Goal: Entertainment & Leisure: Browse casually

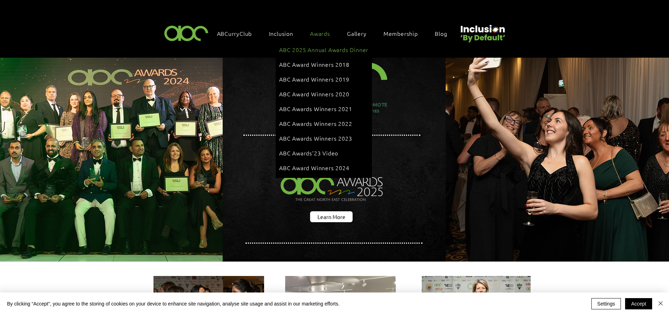
click at [322, 47] on span "ABC 2025 Annual Awards Dinner" at bounding box center [323, 50] width 89 height 8
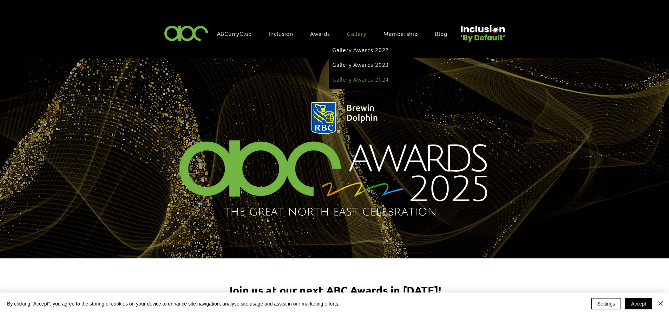
click at [360, 77] on span "Gallery Awards 2024" at bounding box center [360, 79] width 57 height 8
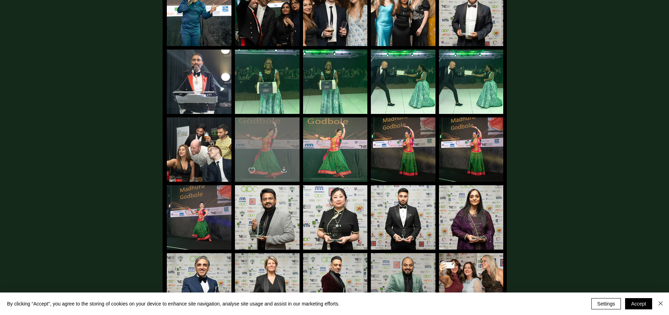
scroll to position [176, 0]
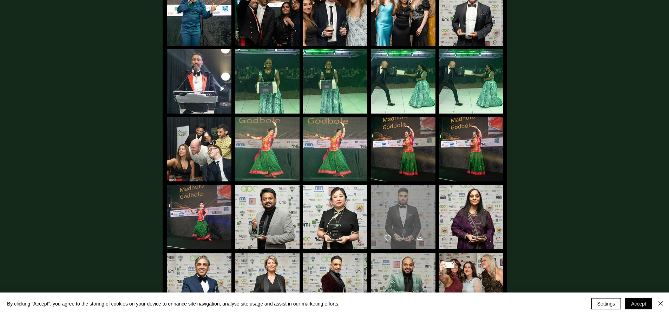
click at [421, 204] on div "main content" at bounding box center [403, 214] width 65 height 58
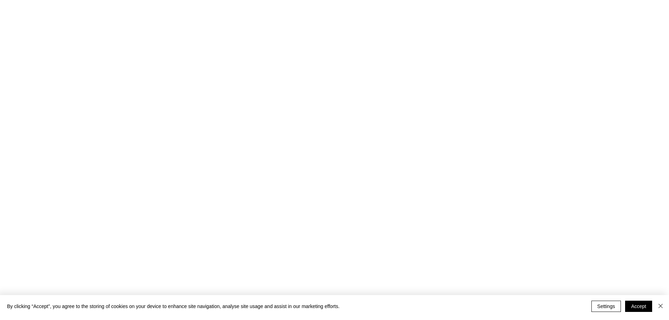
scroll to position [0, 0]
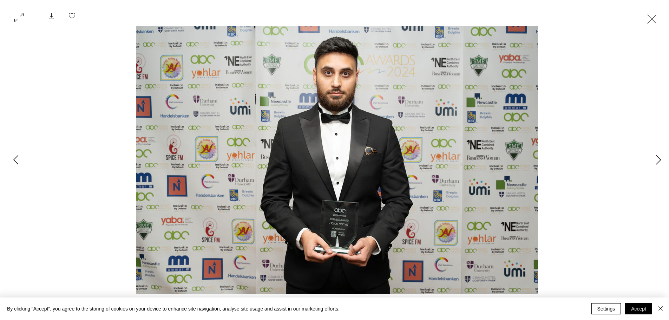
click at [652, 18] on button "Exit expand mode" at bounding box center [651, 18] width 13 height 15
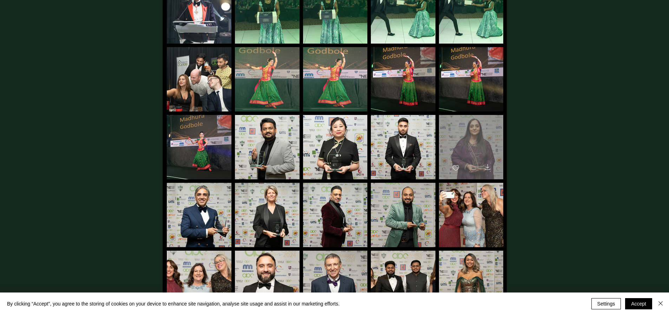
scroll to position [246, 0]
click at [467, 139] on div "main content" at bounding box center [471, 144] width 64 height 58
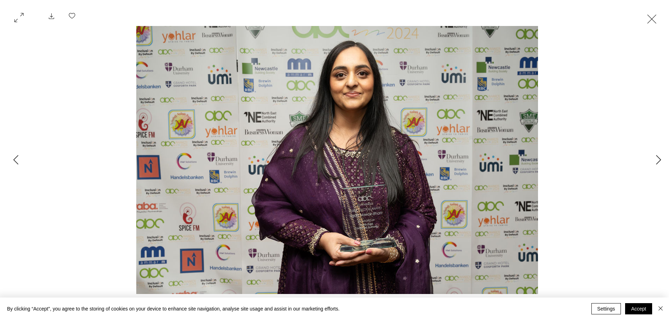
click at [654, 19] on button "Exit expand mode" at bounding box center [651, 18] width 13 height 15
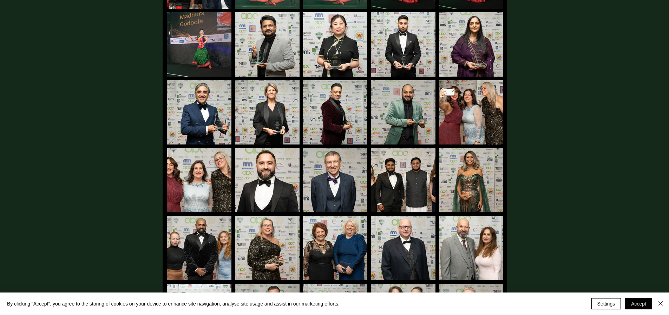
scroll to position [351, 0]
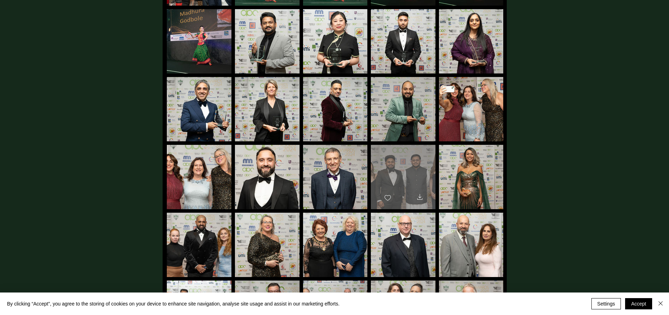
click at [390, 176] on div "main content" at bounding box center [403, 174] width 65 height 58
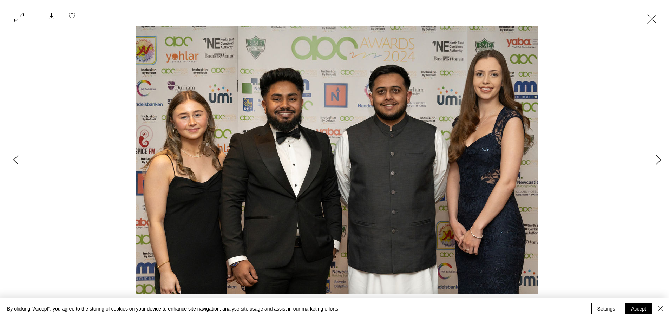
click at [651, 20] on button "Exit expand mode" at bounding box center [651, 18] width 13 height 15
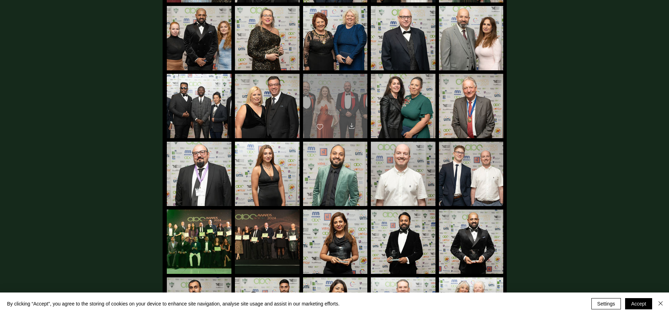
scroll to position [597, 0]
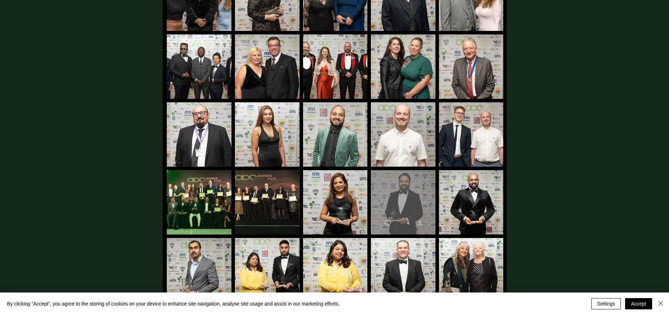
click at [405, 192] on div "main content" at bounding box center [403, 199] width 65 height 58
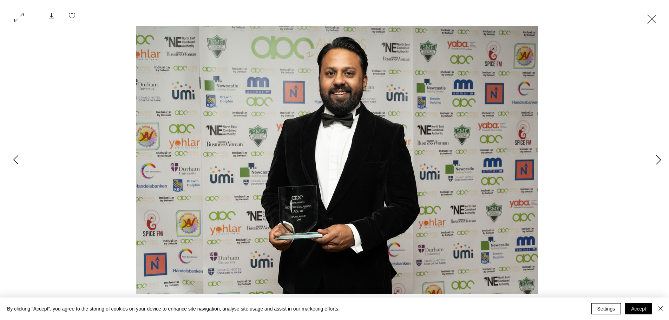
click at [651, 19] on button "Exit expand mode" at bounding box center [651, 18] width 13 height 15
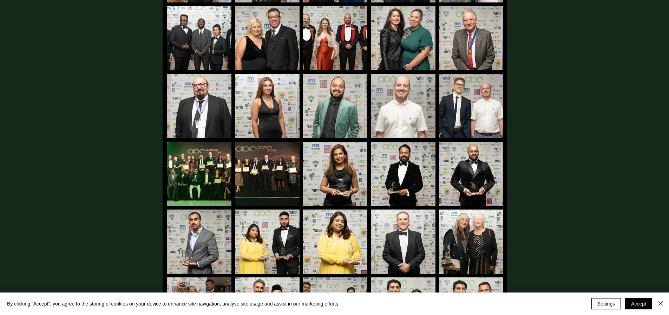
scroll to position [738, 0]
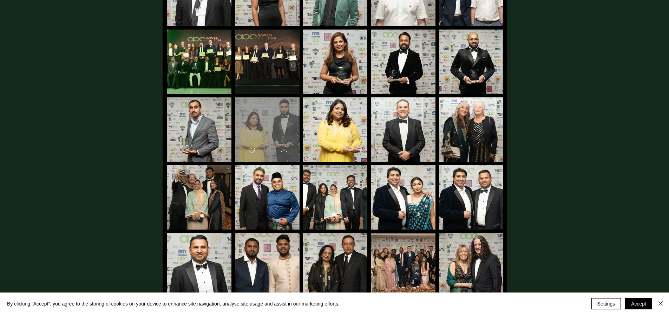
click at [269, 120] on div "main content" at bounding box center [267, 126] width 65 height 58
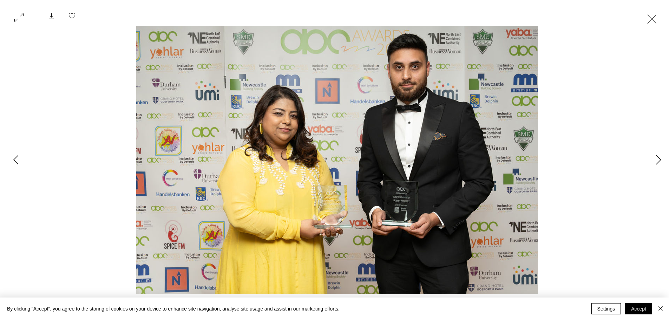
click at [651, 20] on button "Exit expand mode" at bounding box center [651, 18] width 13 height 15
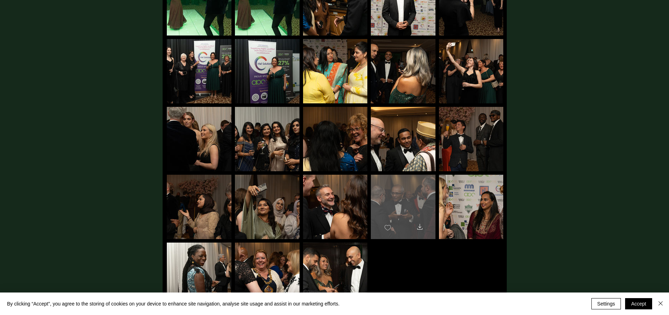
scroll to position [1897, 0]
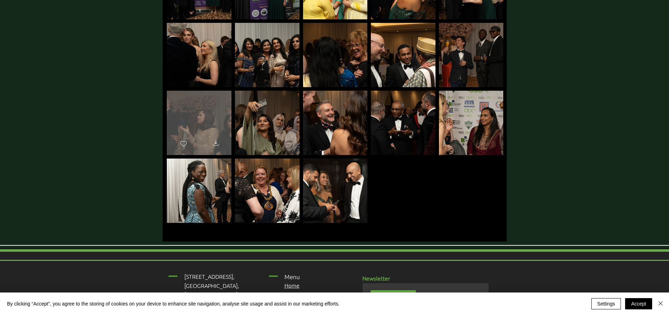
click at [211, 123] on div "main content" at bounding box center [199, 120] width 65 height 58
